Goal: Transaction & Acquisition: Purchase product/service

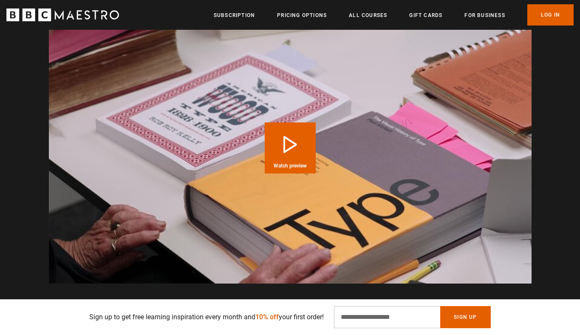
scroll to position [857, 0]
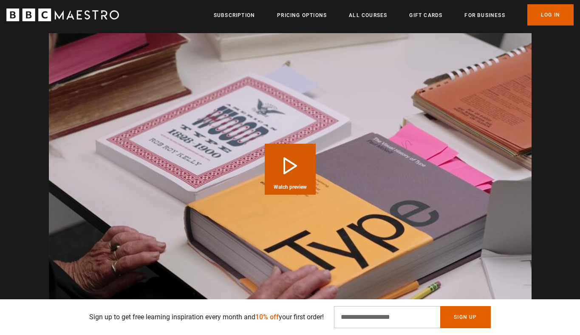
click at [290, 157] on button "Play Course overview for Graphic Design with Paula Scher Watch preview" at bounding box center [289, 168] width 51 height 51
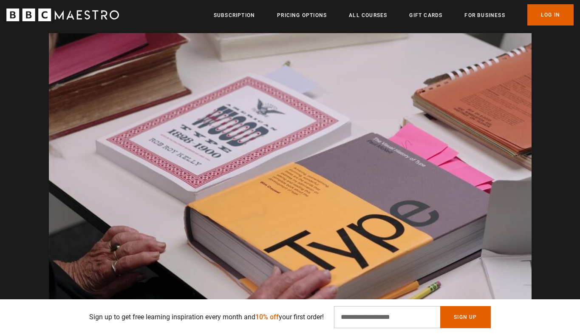
scroll to position [0, 111]
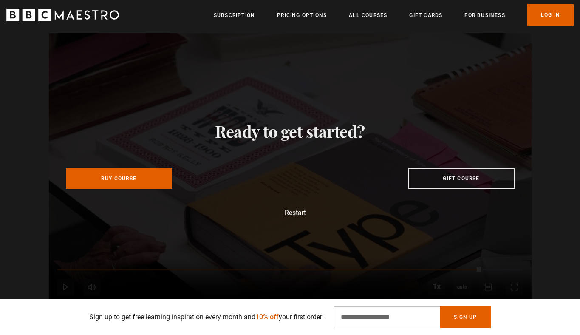
click at [573, 176] on div "Video Player is loading. Play Course overview for Graphic Design with Paula Sch…" at bounding box center [290, 168] width 580 height 271
click at [168, 172] on link "Buy Course" at bounding box center [119, 176] width 106 height 21
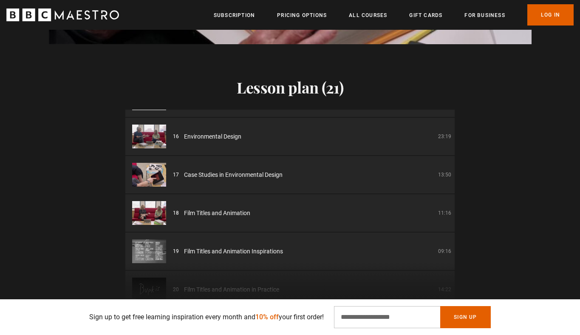
scroll to position [0, 1112]
click at [54, 133] on div "Lesson plan (21) 01 Graphic Design Introduction 02:17 02 Introduction to Graphi…" at bounding box center [290, 178] width 580 height 269
